Goal: Go to known website: Access a specific website the user already knows

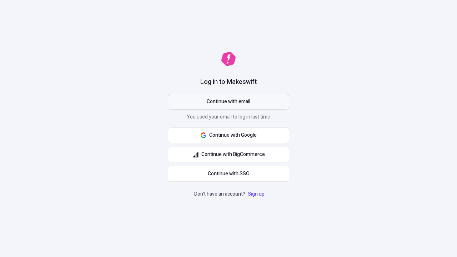
click at [228, 102] on span "Continue with email" at bounding box center [229, 102] width 44 height 8
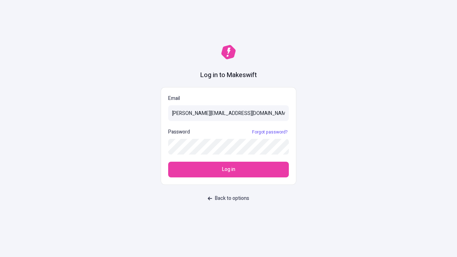
type input "[PERSON_NAME][EMAIL_ADDRESS][DOMAIN_NAME]"
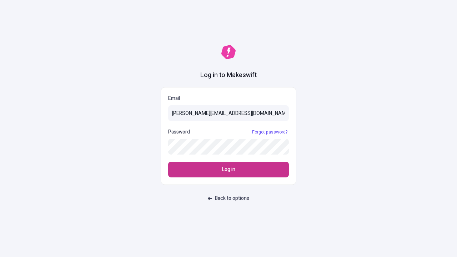
click at [228, 170] on span "Log in" at bounding box center [228, 170] width 13 height 8
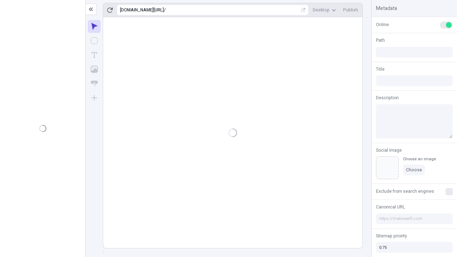
type input "/deep-link-textilis"
